Goal: Obtain resource: Download file/media

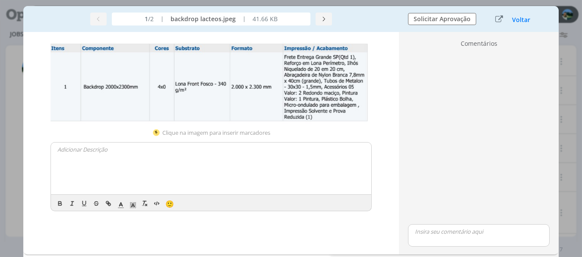
drag, startPoint x: 522, startPoint y: 19, endPoint x: 284, endPoint y: 44, distance: 239.6
click at [522, 19] on button "Voltar" at bounding box center [520, 19] width 19 height 7
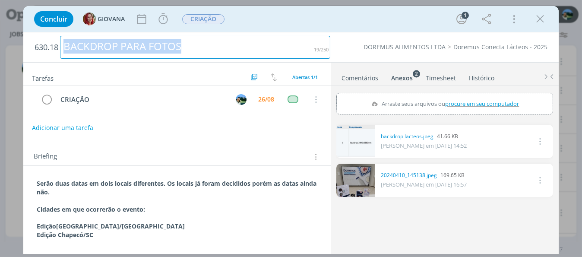
drag, startPoint x: 64, startPoint y: 46, endPoint x: 181, endPoint y: 50, distance: 117.0
click at [181, 50] on div "BACKDROP PARA FOTOS" at bounding box center [195, 47] width 270 height 23
copy div "BACKDROP PARA FOTOS"
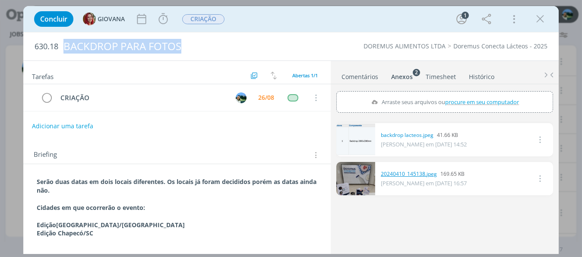
click at [400, 173] on link "20240410_145138.jpeg" at bounding box center [409, 174] width 56 height 8
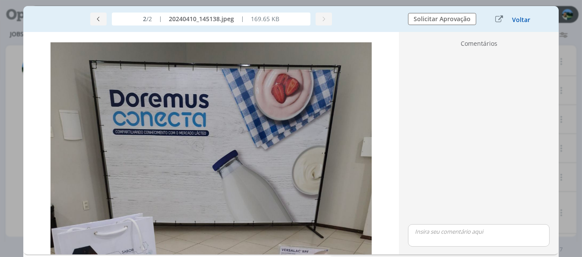
click at [517, 19] on button "Voltar" at bounding box center [520, 19] width 19 height 7
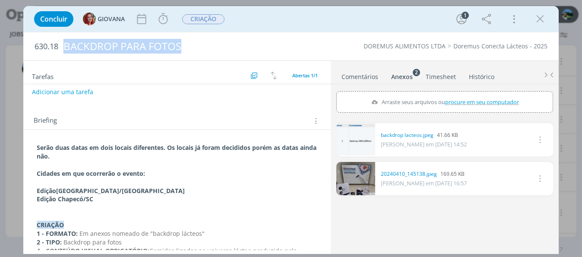
scroll to position [43, 0]
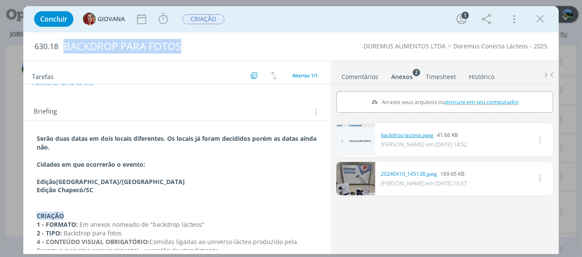
click at [401, 133] on link "backdrop lacteos.jpeg" at bounding box center [407, 135] width 53 height 8
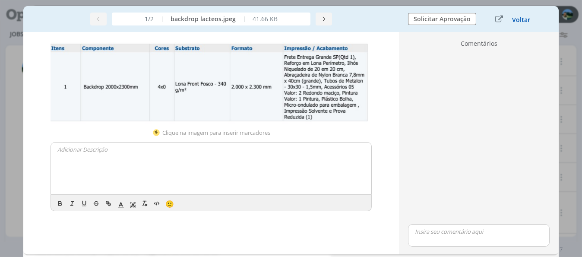
click at [516, 21] on button "Voltar" at bounding box center [520, 19] width 19 height 7
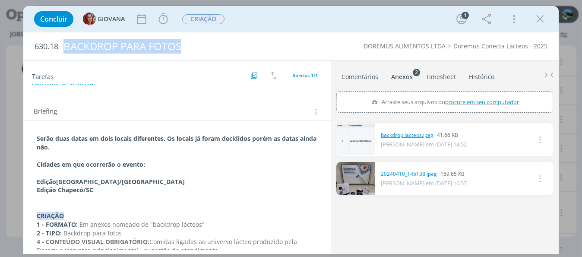
click at [394, 136] on link "backdrop lacteos.jpeg" at bounding box center [407, 135] width 53 height 8
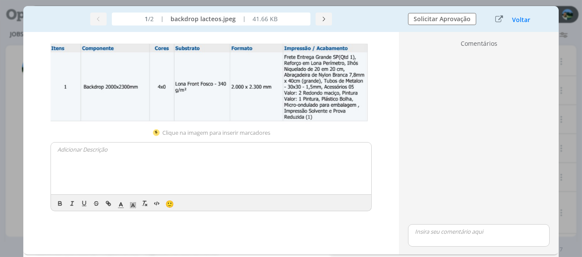
click at [516, 24] on div "Voltar" at bounding box center [513, 19] width 54 height 12
click at [518, 18] on button "Voltar" at bounding box center [520, 19] width 19 height 7
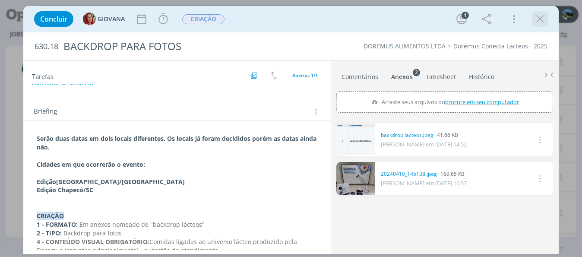
click at [537, 23] on icon "dialog" at bounding box center [539, 19] width 13 height 13
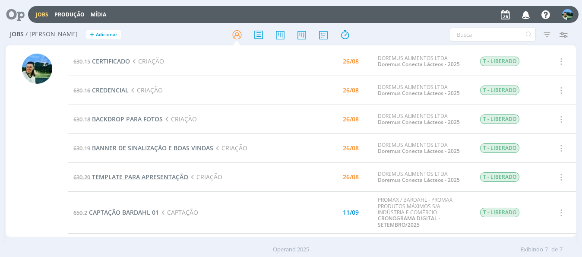
click at [162, 177] on span "TEMPLATE PARA APRESENTAÇÃO" at bounding box center [140, 177] width 96 height 8
